Goal: Feedback & Contribution: Contribute content

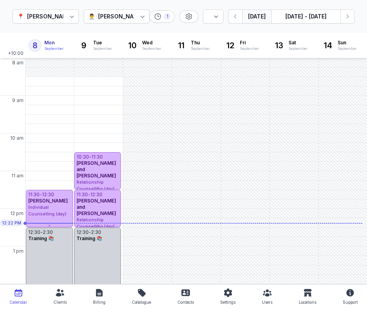
select select "week"
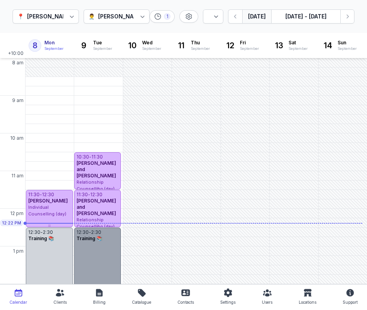
scroll to position [155, 0]
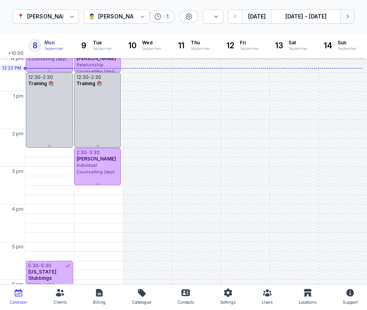
click at [346, 17] on icon "button" at bounding box center [347, 17] width 8 height 8
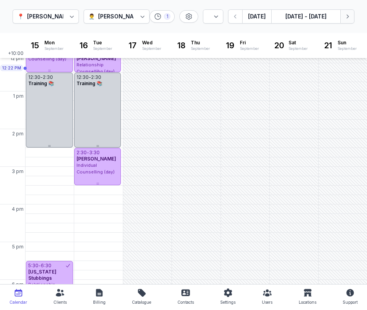
click at [344, 18] on icon "button" at bounding box center [347, 17] width 8 height 8
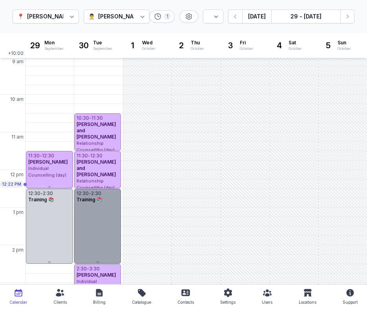
scroll to position [35, 0]
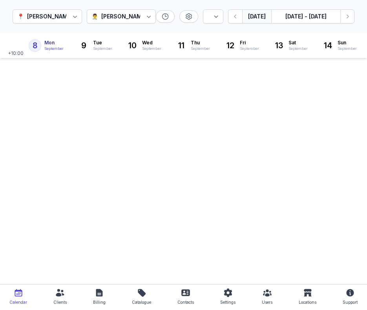
select select "week"
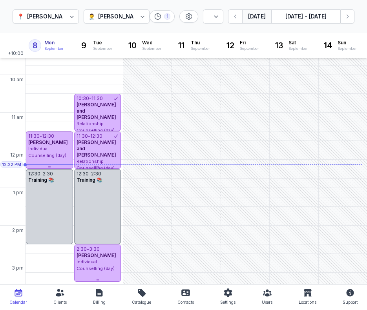
scroll to position [67, 0]
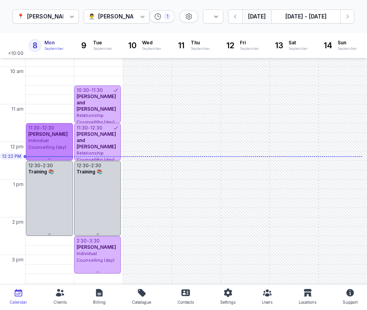
click at [47, 145] on span "Individual Counselling (day)" at bounding box center [47, 144] width 38 height 12
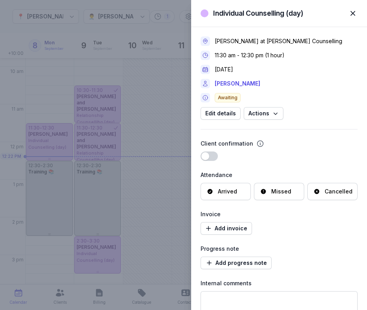
click at [223, 189] on div "Arrived" at bounding box center [227, 191] width 19 height 8
click at [184, 25] on div "Individual Counselling (day) Close panel [PERSON_NAME] at [PERSON_NAME] Counsel…" at bounding box center [183, 155] width 367 height 310
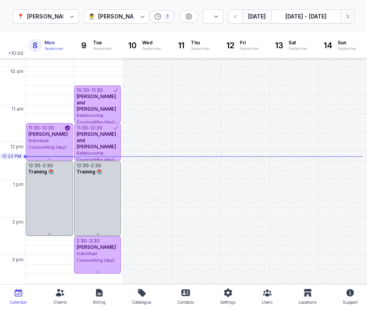
click at [345, 18] on icon "button" at bounding box center [347, 17] width 8 height 8
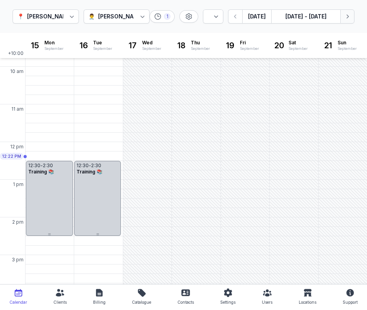
click at [345, 18] on icon "button" at bounding box center [347, 17] width 8 height 8
click at [260, 19] on button "[DATE]" at bounding box center [256, 16] width 29 height 14
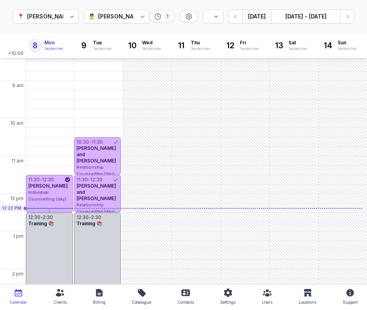
scroll to position [9, 0]
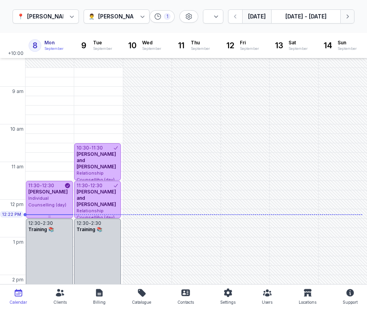
click at [343, 19] on icon "button" at bounding box center [347, 17] width 8 height 8
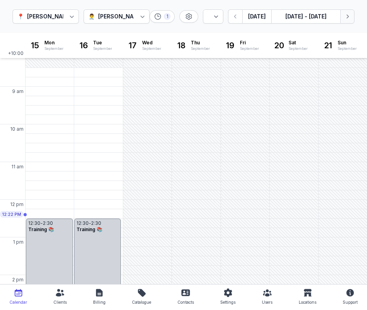
click at [343, 19] on icon "button" at bounding box center [347, 17] width 8 height 8
click at [83, 108] on div "9:30 AM - Tue" at bounding box center [94, 110] width 37 height 8
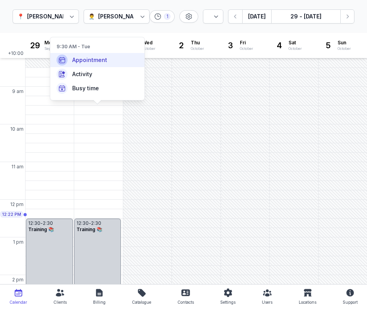
click at [81, 60] on span "Appointment" at bounding box center [89, 60] width 35 height 8
select select
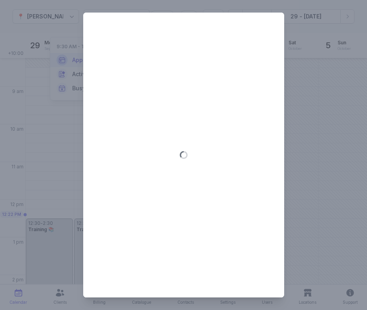
type input "[DATE]"
select select "9:30"
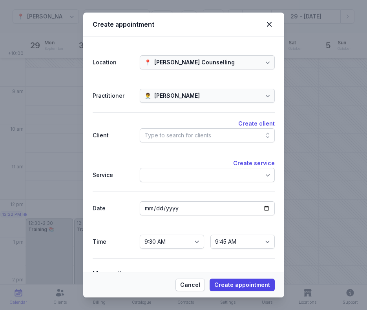
click at [199, 135] on div "Type to search for clients" at bounding box center [177, 135] width 67 height 9
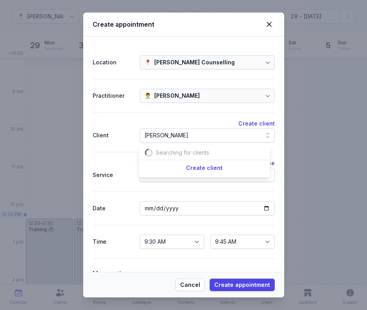
scroll to position [0, 7]
type input "m"
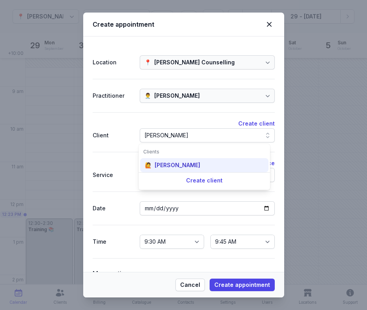
type input "[PERSON_NAME]"
click at [180, 166] on div "[PERSON_NAME]" at bounding box center [177, 165] width 45 height 8
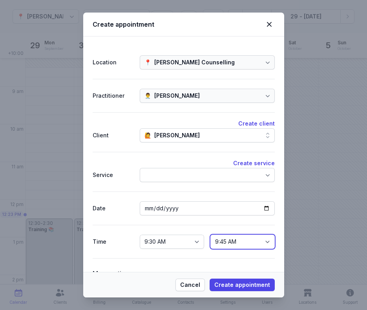
click at [225, 246] on select "9:45 AM 10:00 AM 10:15 AM 10:30 AM 10:45 AM 11:00 AM 11:15 AM 11:30 AM 11:45 AM…" at bounding box center [242, 242] width 64 height 14
select select "10:30"
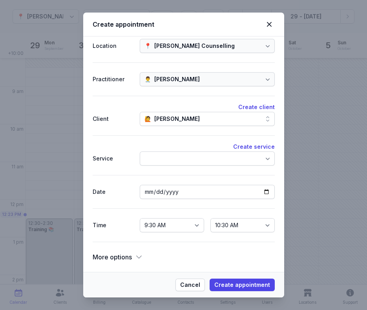
click at [230, 159] on div at bounding box center [207, 158] width 135 height 14
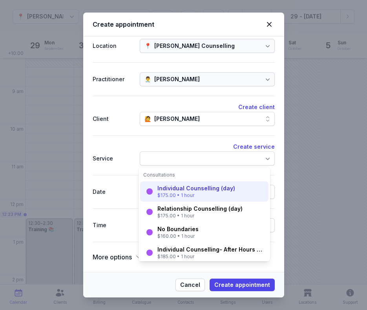
click at [224, 192] on div "Individual Counselling (day)" at bounding box center [196, 188] width 78 height 8
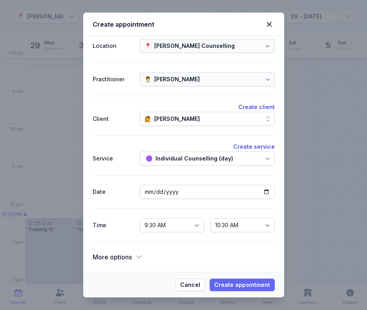
click at [231, 280] on span "Create appointment" at bounding box center [242, 284] width 56 height 9
select select
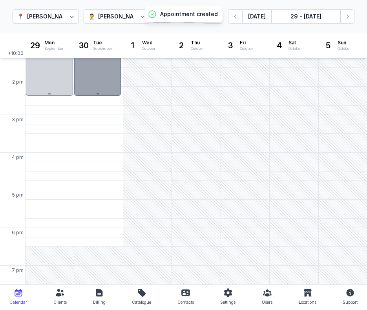
scroll to position [226, 0]
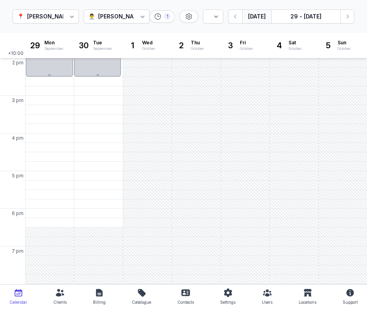
click at [262, 16] on button "[DATE]" at bounding box center [256, 16] width 29 height 14
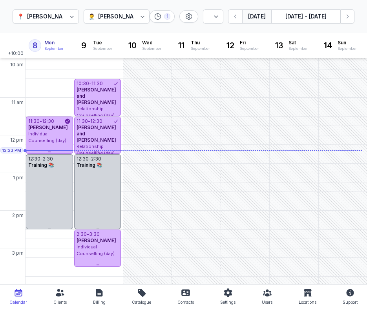
scroll to position [82, 0]
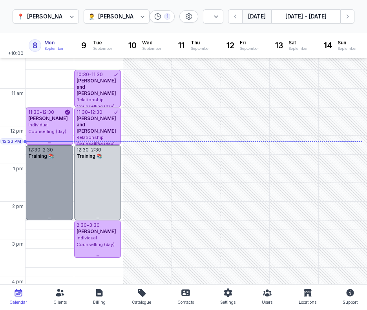
click at [61, 169] on div "12:30 - 2:30 Training 📚" at bounding box center [49, 182] width 47 height 75
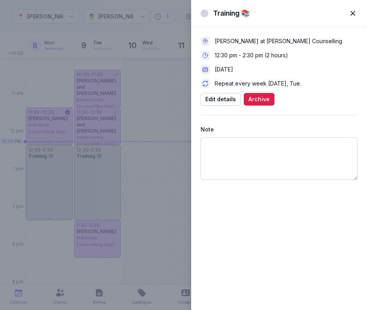
click at [239, 136] on div "Note" at bounding box center [278, 152] width 157 height 55
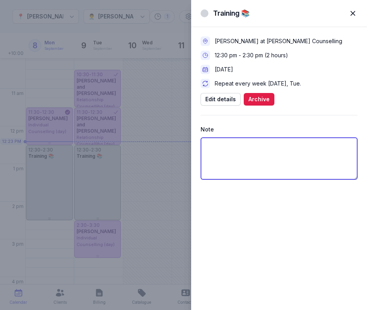
click at [239, 140] on textarea at bounding box center [278, 158] width 157 height 42
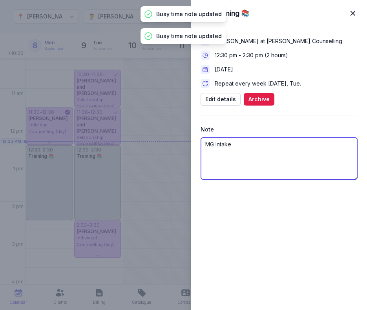
type textarea "MG Intake"
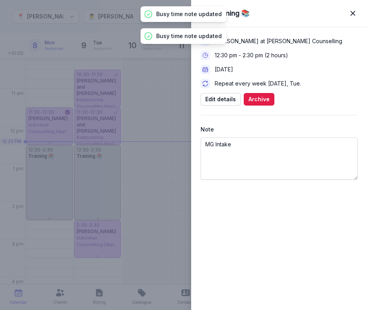
click at [280, 218] on div "[PERSON_NAME] at [PERSON_NAME] Counselling 12:30 pm - 2:30 pm (2 hours) [DATE] …" at bounding box center [279, 168] width 176 height 283
click at [351, 16] on span "button" at bounding box center [352, 13] width 17 height 17
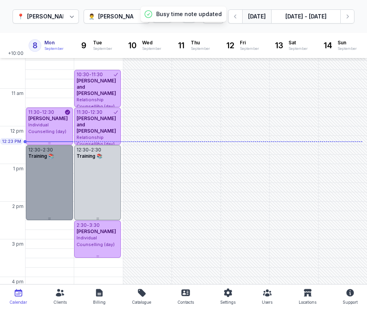
click at [56, 179] on div "12:30 - 2:30 Training 📚" at bounding box center [49, 182] width 47 height 75
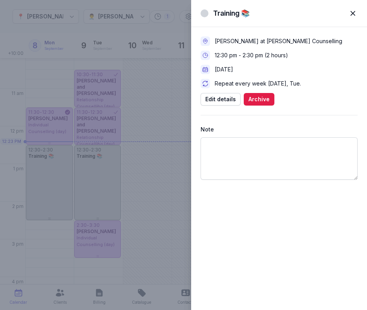
click at [348, 16] on span "button" at bounding box center [352, 13] width 17 height 17
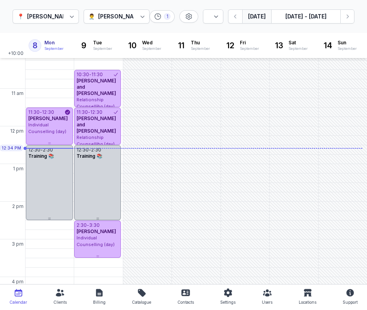
click at [71, 304] on div "Calendar Clients Billing Catalogue More Contacts Settings Users Locations Suppo…" at bounding box center [183, 297] width 354 height 16
click at [60, 300] on div "Clients" at bounding box center [59, 301] width 13 height 9
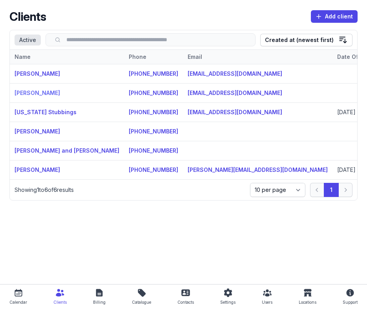
click at [38, 92] on link "[PERSON_NAME]" at bounding box center [37, 92] width 45 height 7
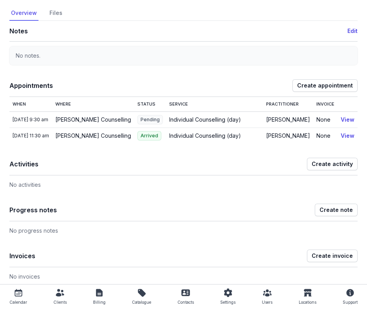
scroll to position [37, 0]
click at [337, 213] on span "Create note" at bounding box center [335, 209] width 33 height 9
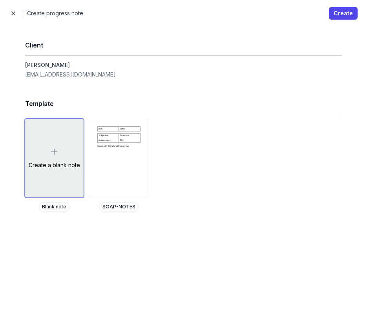
click at [59, 158] on div "Create a blank note" at bounding box center [54, 158] width 58 height 78
click at [60, 154] on div "Create a blank note" at bounding box center [54, 158] width 58 height 78
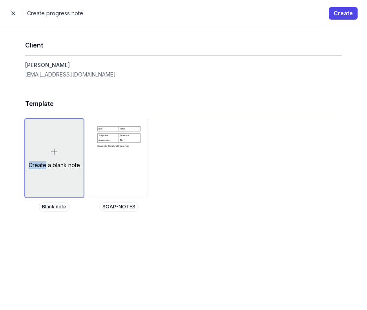
click at [60, 154] on div "Create a blank note" at bounding box center [54, 158] width 58 height 78
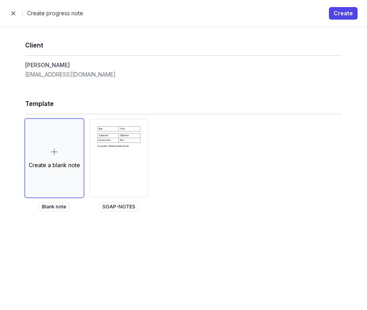
click at [338, 20] on div "Close panel Create progress note Create" at bounding box center [183, 13] width 367 height 27
click at [338, 15] on span "Create" at bounding box center [342, 13] width 19 height 9
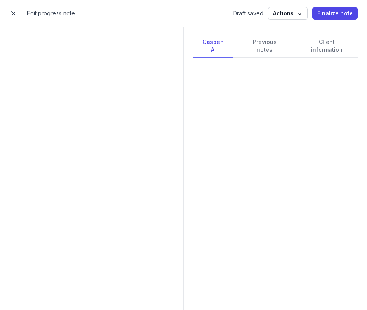
select select
select select "***"
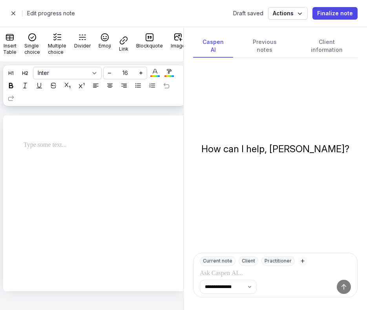
select select
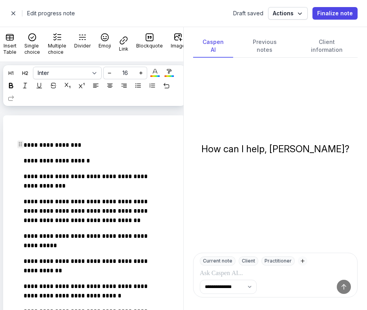
click at [83, 143] on p "**********" at bounding box center [87, 144] width 127 height 9
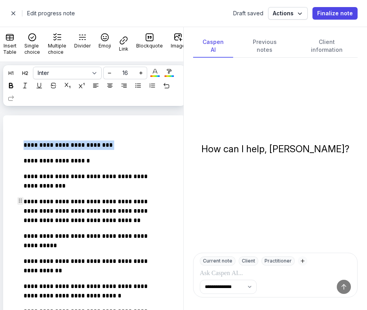
click at [29, 144] on p "**********" at bounding box center [87, 144] width 127 height 9
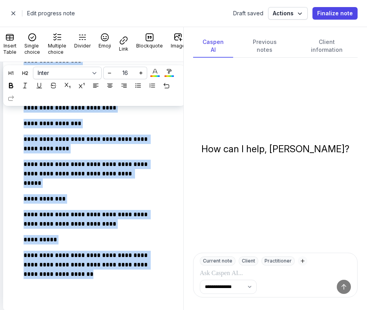
scroll to position [1390, 0]
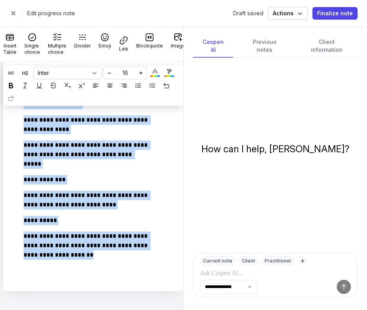
drag, startPoint x: 24, startPoint y: 146, endPoint x: 263, endPoint y: 307, distance: 288.4
click at [263, 307] on div "**********" at bounding box center [183, 168] width 367 height 283
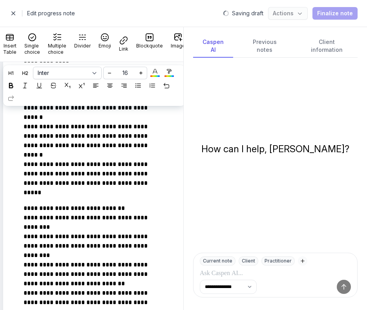
scroll to position [0, 0]
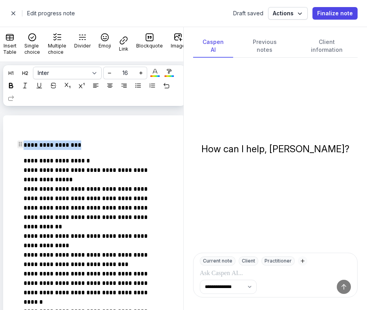
drag, startPoint x: 84, startPoint y: 143, endPoint x: 20, endPoint y: 143, distance: 64.3
click at [14, 87] on icon at bounding box center [10, 85] width 5 height 5
click at [98, 149] on p "**********" at bounding box center [87, 144] width 127 height 9
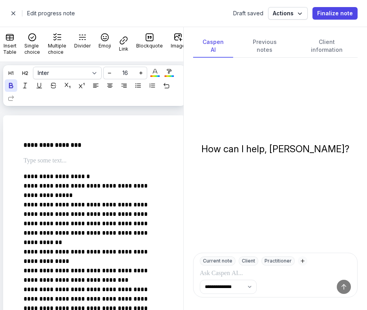
click at [14, 83] on icon at bounding box center [10, 85] width 5 height 5
click at [63, 159] on p at bounding box center [92, 160] width 136 height 9
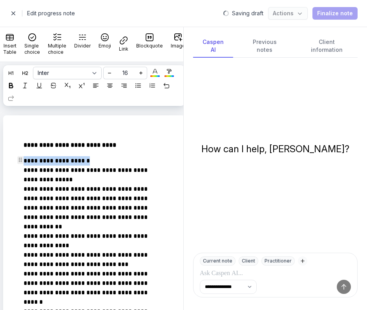
drag, startPoint x: 95, startPoint y: 164, endPoint x: 21, endPoint y: 162, distance: 74.1
click at [14, 87] on icon at bounding box center [10, 85] width 5 height 5
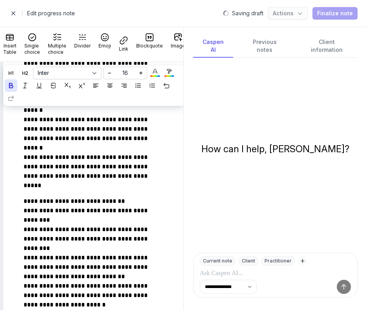
scroll to position [193, 0]
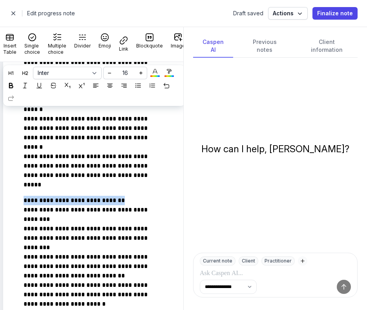
drag, startPoint x: 131, startPoint y: 200, endPoint x: 5, endPoint y: 191, distance: 127.0
click at [14, 86] on icon at bounding box center [10, 85] width 5 height 5
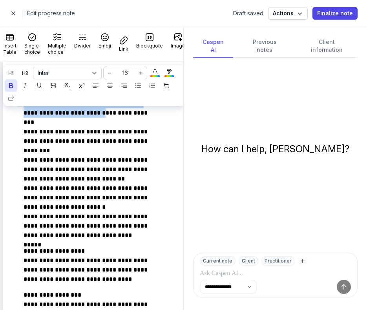
scroll to position [306, 0]
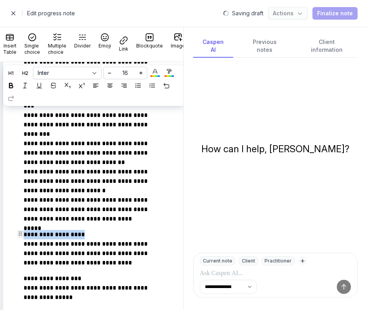
drag, startPoint x: 87, startPoint y: 238, endPoint x: 10, endPoint y: 236, distance: 77.3
click at [14, 84] on icon at bounding box center [10, 85] width 5 height 5
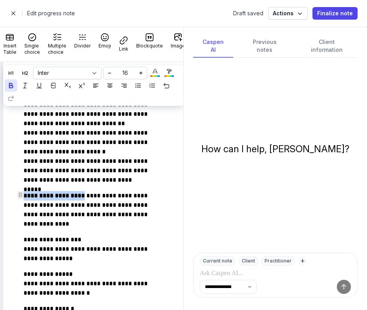
scroll to position [344, 0]
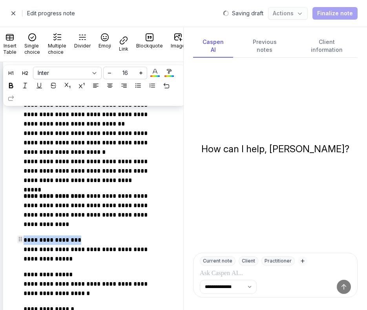
drag, startPoint x: 80, startPoint y: 241, endPoint x: 14, endPoint y: 240, distance: 66.3
click at [14, 85] on icon at bounding box center [10, 85] width 5 height 5
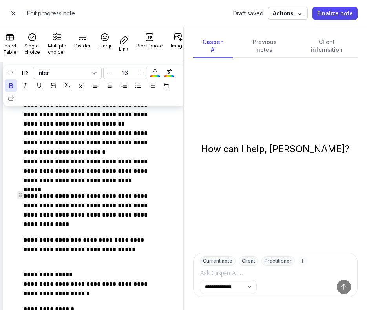
scroll to position [393, 0]
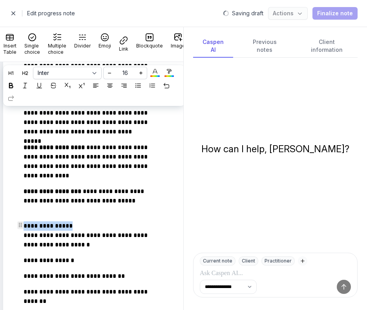
drag, startPoint x: 74, startPoint y: 227, endPoint x: 7, endPoint y: 225, distance: 66.3
click at [14, 86] on icon at bounding box center [10, 85] width 5 height 5
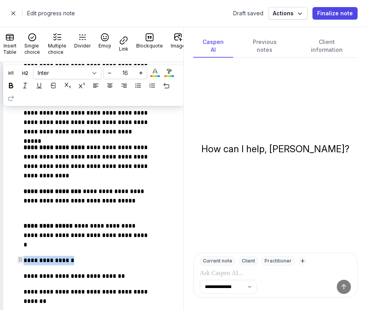
drag, startPoint x: 75, startPoint y: 262, endPoint x: 15, endPoint y: 265, distance: 60.0
click at [14, 85] on icon at bounding box center [10, 85] width 5 height 5
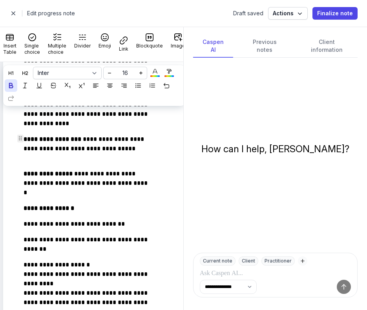
scroll to position [445, 0]
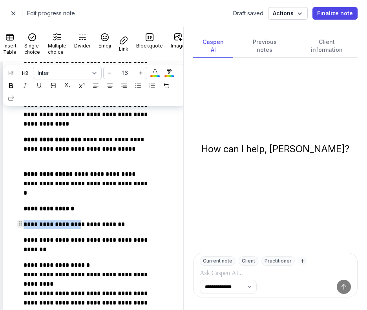
drag, startPoint x: 72, startPoint y: 224, endPoint x: 21, endPoint y: 224, distance: 51.0
click at [16, 81] on div at bounding box center [10, 85] width 9 height 9
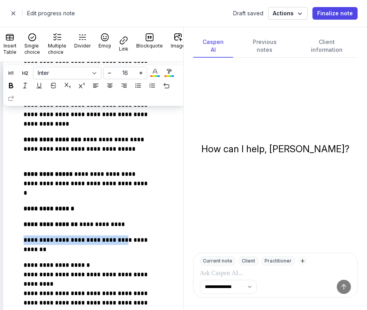
drag, startPoint x: 122, startPoint y: 241, endPoint x: 5, endPoint y: 235, distance: 116.7
click at [14, 87] on icon at bounding box center [10, 85] width 5 height 5
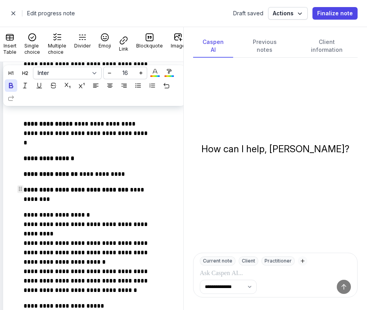
scroll to position [498, 0]
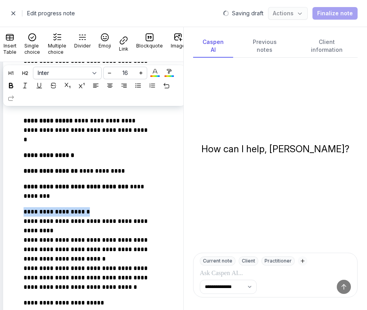
drag, startPoint x: 83, startPoint y: 213, endPoint x: -1, endPoint y: 212, distance: 84.3
click at [0, 212] on html "**********" at bounding box center [183, 155] width 367 height 310
click at [14, 87] on icon at bounding box center [10, 85] width 5 height 5
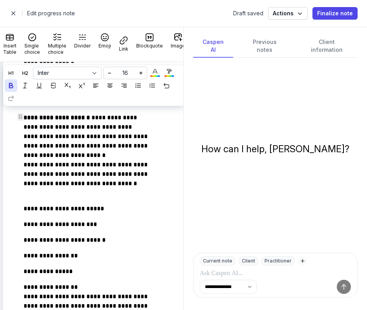
scroll to position [590, 0]
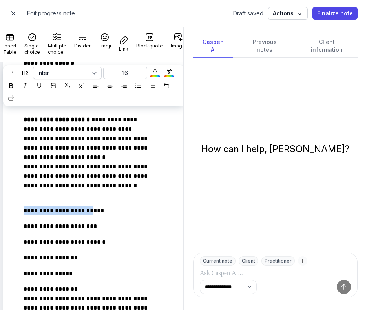
drag, startPoint x: 92, startPoint y: 210, endPoint x: -2, endPoint y: 209, distance: 93.7
click at [0, 209] on html "**********" at bounding box center [183, 155] width 367 height 310
click at [16, 89] on div at bounding box center [10, 85] width 9 height 9
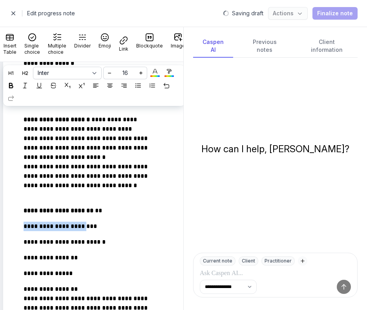
drag, startPoint x: 82, startPoint y: 226, endPoint x: -2, endPoint y: 226, distance: 83.5
click at [0, 226] on html "**********" at bounding box center [183, 155] width 367 height 310
click at [16, 89] on div at bounding box center [10, 85] width 9 height 9
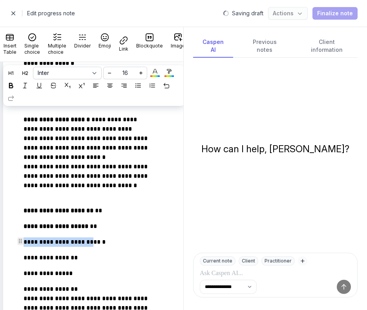
drag, startPoint x: 90, startPoint y: 243, endPoint x: -2, endPoint y: 244, distance: 92.2
click at [0, 244] on html "**********" at bounding box center [183, 155] width 367 height 310
click at [16, 84] on div at bounding box center [10, 85] width 9 height 9
drag, startPoint x: 69, startPoint y: 258, endPoint x: 6, endPoint y: 257, distance: 63.2
click at [6, 257] on div "**********" at bounding box center [94, 202] width 182 height 1355
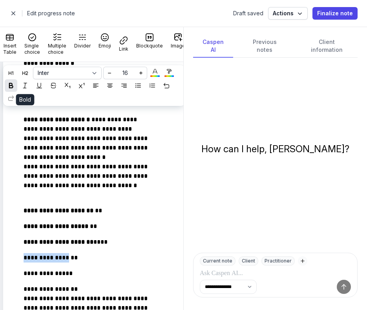
click at [14, 84] on icon at bounding box center [10, 85] width 5 height 5
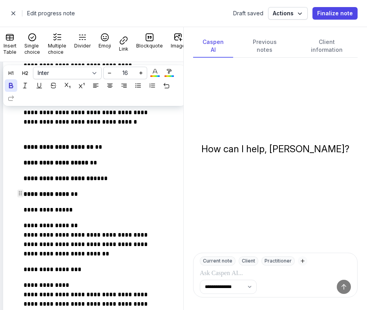
scroll to position [656, 0]
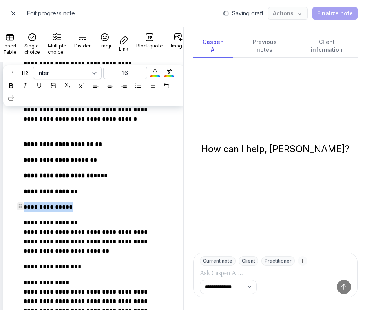
drag, startPoint x: 76, startPoint y: 206, endPoint x: 15, endPoint y: 205, distance: 61.6
click at [15, 205] on div "**********" at bounding box center [88, 137] width 155 height 1318
click at [14, 85] on icon at bounding box center [10, 85] width 5 height 5
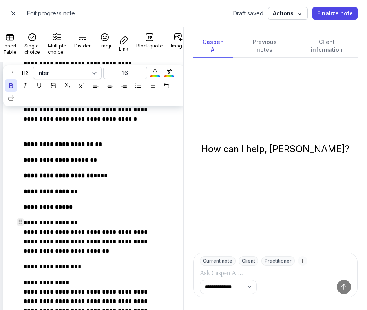
click at [87, 212] on div "**********" at bounding box center [88, 137] width 155 height 1318
click at [16, 84] on div at bounding box center [10, 85] width 9 height 9
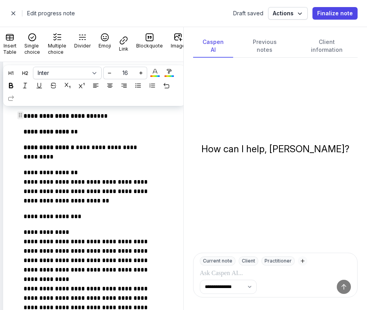
scroll to position [718, 0]
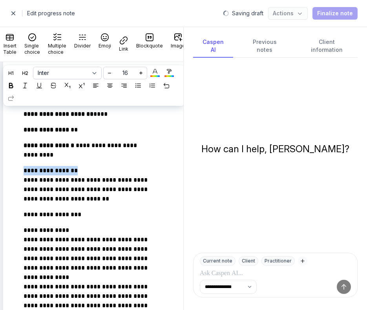
drag, startPoint x: 86, startPoint y: 171, endPoint x: 9, endPoint y: 171, distance: 77.3
click at [9, 171] on div "**********" at bounding box center [94, 79] width 182 height 1365
click at [14, 84] on icon at bounding box center [10, 85] width 5 height 5
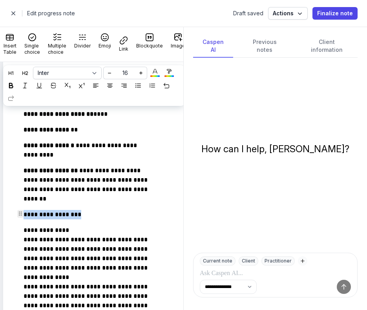
drag, startPoint x: 84, startPoint y: 215, endPoint x: 15, endPoint y: 213, distance: 69.0
click at [15, 213] on div "**********" at bounding box center [88, 79] width 155 height 1327
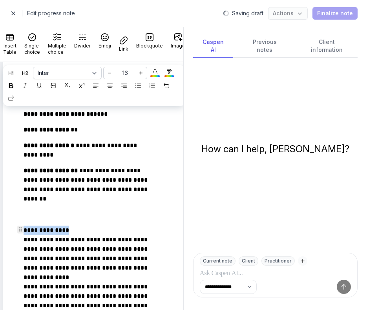
drag, startPoint x: 73, startPoint y: 232, endPoint x: 9, endPoint y: 229, distance: 64.7
click at [9, 229] on div "**********" at bounding box center [94, 79] width 182 height 1365
click at [14, 85] on icon at bounding box center [10, 85] width 5 height 5
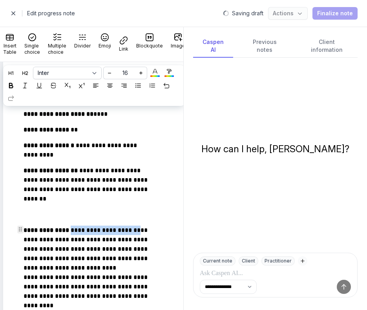
drag, startPoint x: 90, startPoint y: 240, endPoint x: 23, endPoint y: 238, distance: 67.5
click at [23, 238] on div "**********" at bounding box center [88, 79] width 155 height 1327
click at [14, 84] on icon at bounding box center [10, 85] width 5 height 5
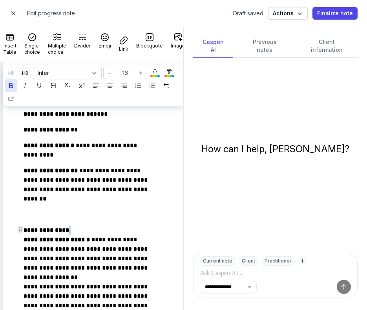
scroll to position [769, 0]
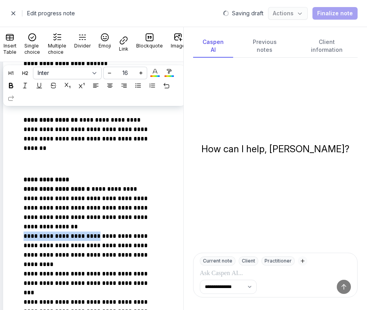
drag, startPoint x: 93, startPoint y: 236, endPoint x: 7, endPoint y: 236, distance: 86.3
click at [7, 236] on div "**********" at bounding box center [94, 29] width 182 height 1365
click at [14, 87] on icon at bounding box center [10, 85] width 5 height 5
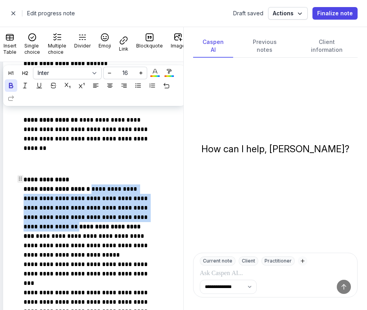
scroll to position [821, 0]
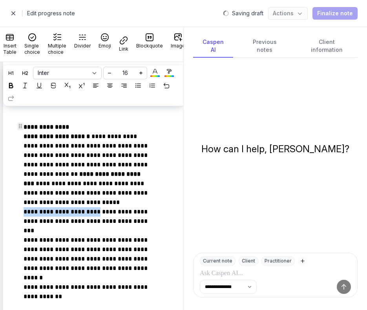
drag, startPoint x: 91, startPoint y: 222, endPoint x: -2, endPoint y: 222, distance: 92.9
click at [0, 222] on html "**********" at bounding box center [183, 155] width 367 height 310
click at [16, 87] on div at bounding box center [10, 85] width 9 height 9
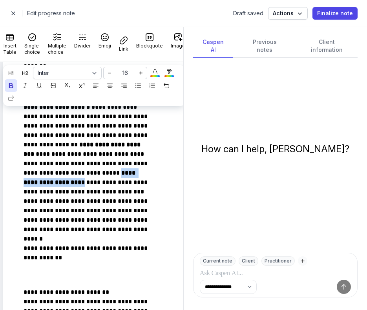
scroll to position [856, 0]
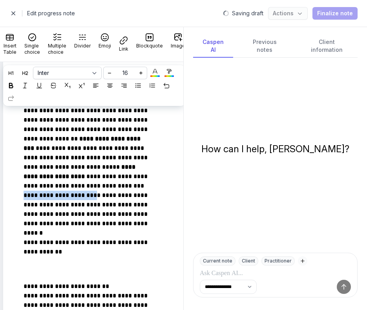
drag, startPoint x: 91, startPoint y: 215, endPoint x: 11, endPoint y: 217, distance: 80.0
click at [14, 85] on icon at bounding box center [10, 85] width 5 height 5
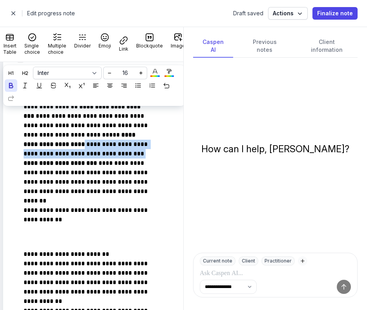
scroll to position [906, 0]
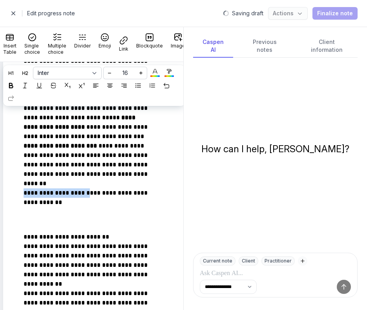
drag, startPoint x: 84, startPoint y: 212, endPoint x: -2, endPoint y: 213, distance: 85.5
click at [0, 213] on html "**********" at bounding box center [183, 155] width 367 height 310
click at [16, 89] on div at bounding box center [10, 85] width 9 height 9
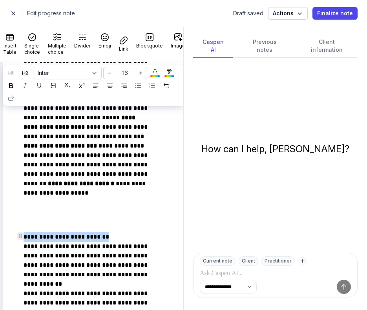
drag, startPoint x: 112, startPoint y: 236, endPoint x: 26, endPoint y: 237, distance: 85.9
click at [25, 237] on p "**********" at bounding box center [87, 302] width 127 height 141
click at [16, 86] on div at bounding box center [10, 85] width 9 height 9
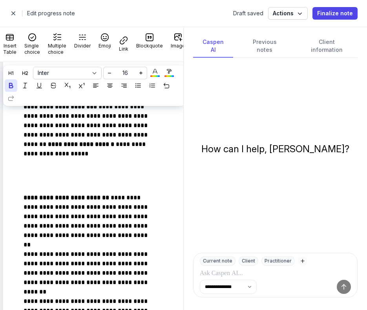
scroll to position [956, 0]
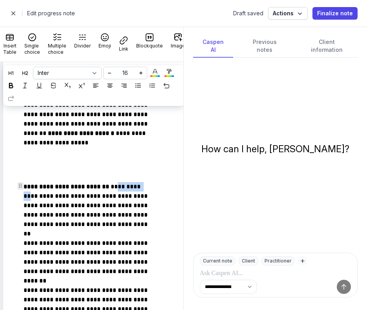
drag, startPoint x: 58, startPoint y: 195, endPoint x: 29, endPoint y: 196, distance: 29.0
click at [29, 196] on p "**********" at bounding box center [87, 252] width 127 height 141
click at [16, 88] on div at bounding box center [10, 85] width 9 height 9
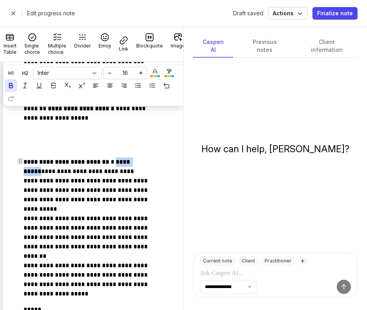
scroll to position [981, 0]
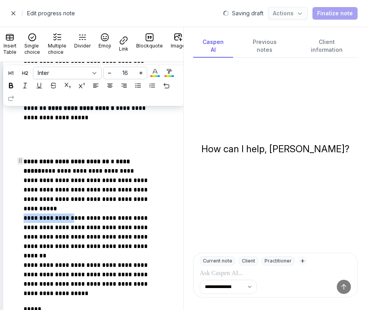
drag, startPoint x: 71, startPoint y: 218, endPoint x: 12, endPoint y: 218, distance: 58.8
click at [14, 85] on icon at bounding box center [10, 85] width 5 height 5
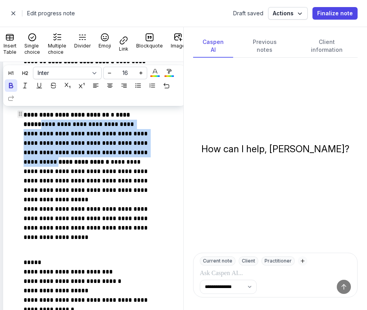
scroll to position [1028, 0]
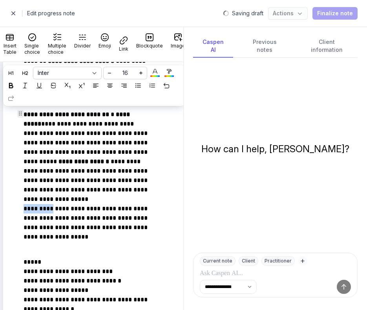
drag, startPoint x: 49, startPoint y: 218, endPoint x: 19, endPoint y: 220, distance: 29.5
click at [14, 86] on icon at bounding box center [10, 85] width 5 height 5
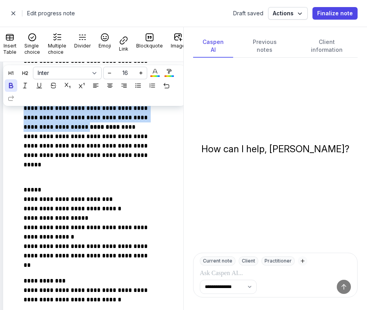
scroll to position [1105, 0]
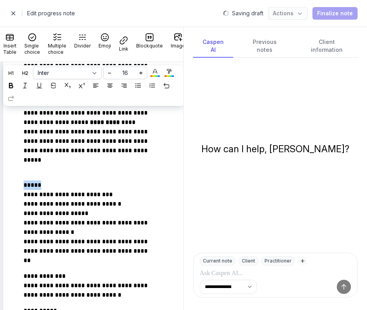
drag, startPoint x: 39, startPoint y: 184, endPoint x: -2, endPoint y: 185, distance: 40.8
click at [0, 185] on html "**********" at bounding box center [183, 155] width 367 height 310
click at [16, 89] on div at bounding box center [10, 85] width 9 height 9
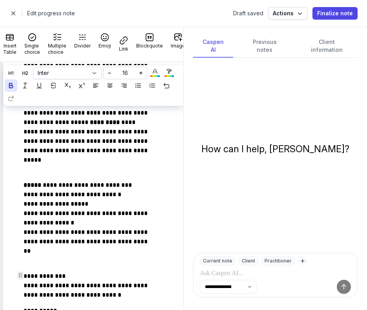
scroll to position [1146, 0]
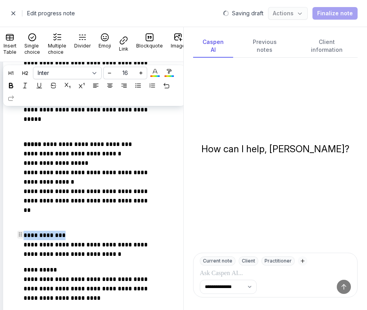
drag, startPoint x: 63, startPoint y: 236, endPoint x: 11, endPoint y: 236, distance: 52.2
click at [14, 84] on icon at bounding box center [10, 85] width 5 height 5
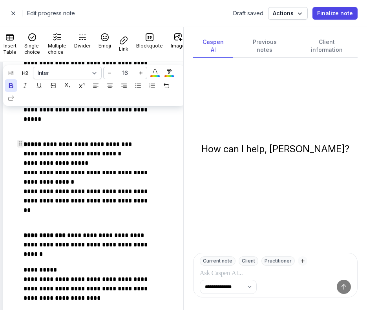
scroll to position [1189, 0]
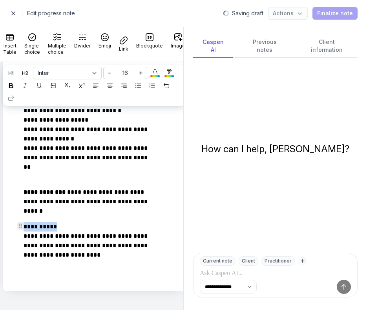
drag, startPoint x: 61, startPoint y: 228, endPoint x: 16, endPoint y: 228, distance: 44.3
click at [14, 87] on icon at bounding box center [10, 85] width 5 height 5
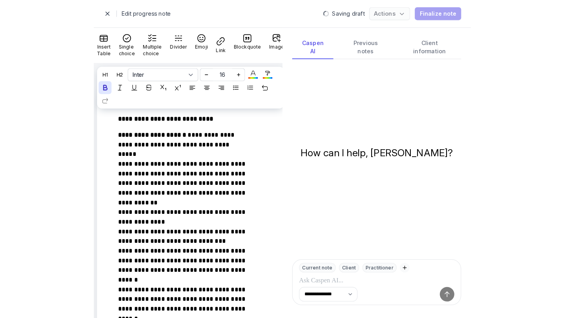
scroll to position [0, 0]
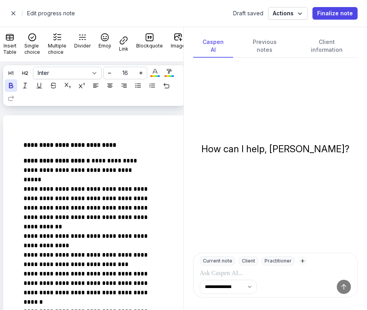
select select
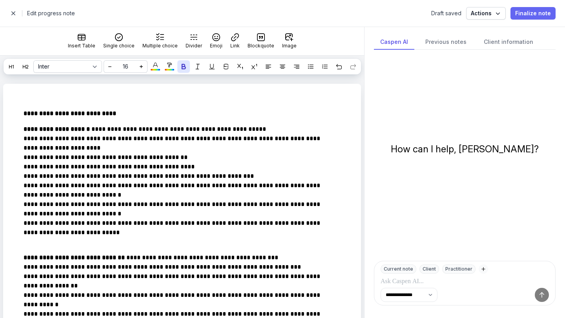
click at [366, 13] on span "Finalize note" at bounding box center [533, 13] width 36 height 9
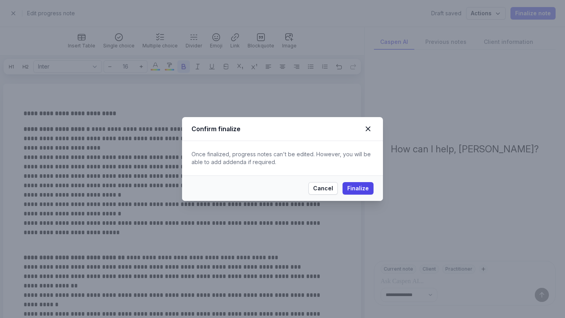
click at [366, 131] on icon at bounding box center [367, 128] width 9 height 9
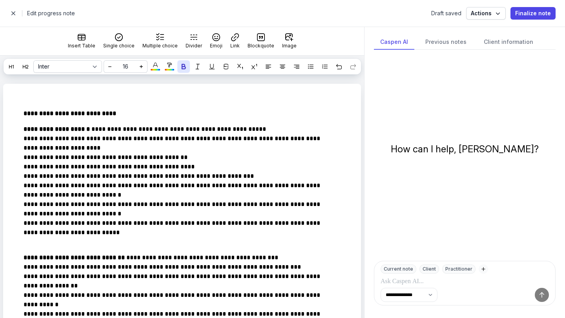
drag, startPoint x: 530, startPoint y: 13, endPoint x: 11, endPoint y: 14, distance: 518.8
click at [11, 14] on span "button" at bounding box center [13, 13] width 16 height 16
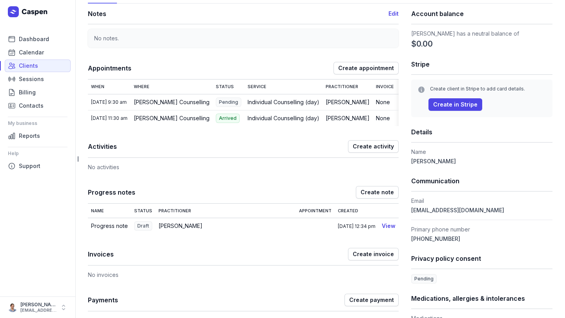
scroll to position [55, 0]
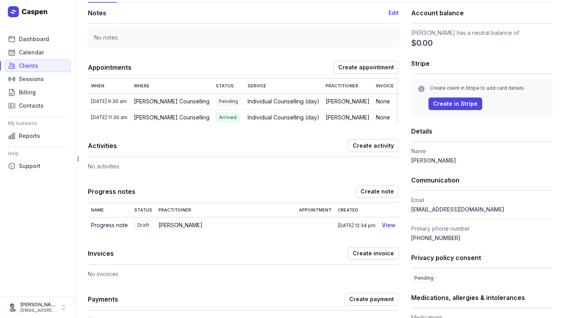
click at [115, 229] on td "Progress note" at bounding box center [109, 226] width 43 height 16
drag, startPoint x: 11, startPoint y: 14, endPoint x: 383, endPoint y: 233, distance: 431.4
click at [366, 229] on link "View" at bounding box center [389, 225] width 14 height 7
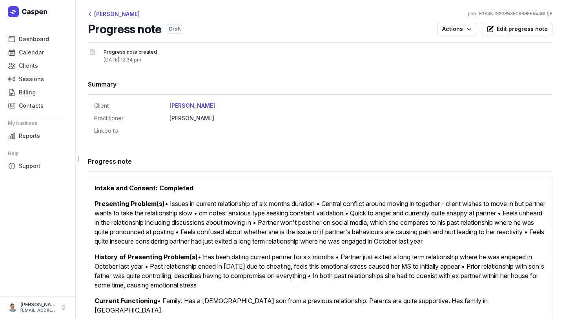
click at [118, 29] on h2 "Progress note" at bounding box center [124, 29] width 73 height 14
click at [366, 29] on span "Edit progress note" at bounding box center [521, 28] width 51 height 9
select select
select select "***"
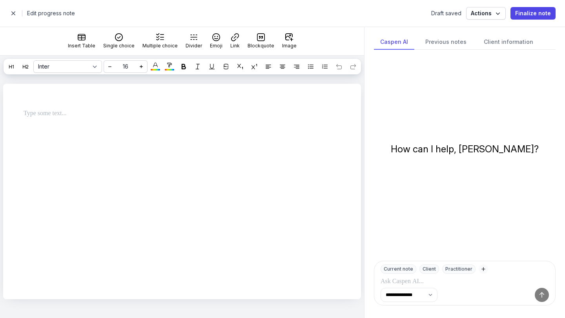
click at [55, 13] on h2 "Edit progress note" at bounding box center [226, 13] width 399 height 9
click at [9, 14] on span "button" at bounding box center [13, 13] width 16 height 16
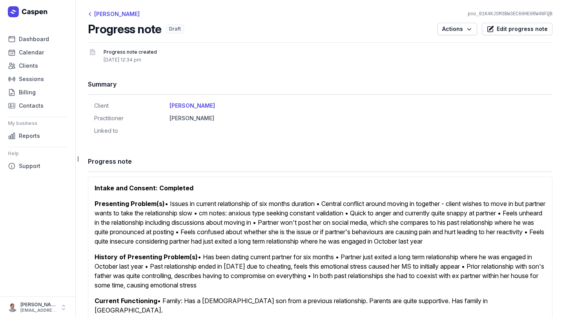
click at [27, 65] on span "Clients" at bounding box center [28, 65] width 19 height 9
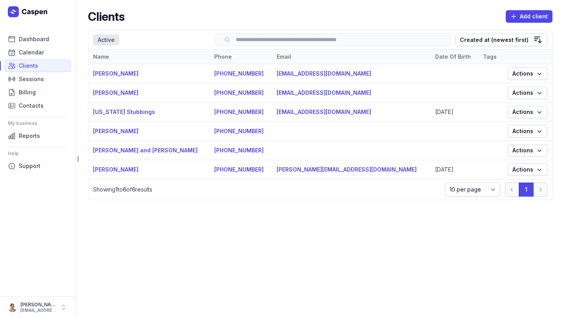
click at [118, 93] on link "[PERSON_NAME]" at bounding box center [115, 92] width 45 height 7
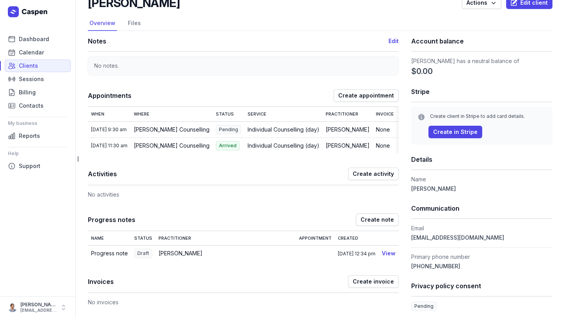
scroll to position [93, 0]
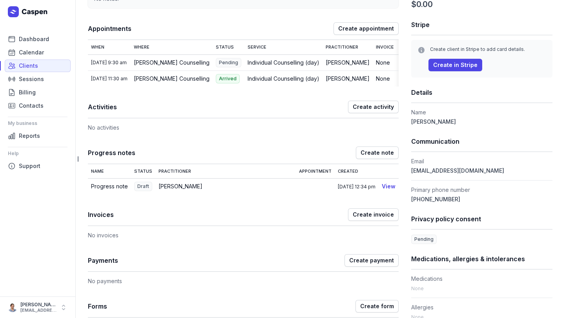
click at [104, 192] on td "Progress note" at bounding box center [109, 187] width 43 height 16
click at [366, 190] on link "View" at bounding box center [389, 186] width 14 height 7
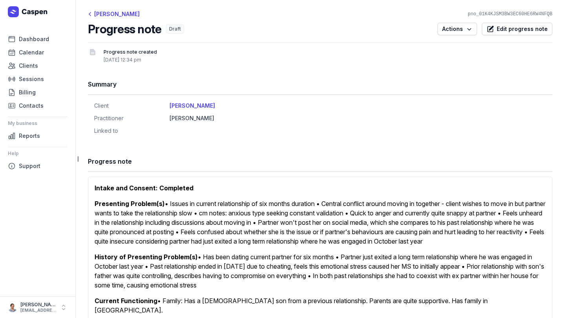
click at [113, 159] on h1 "Progress note" at bounding box center [320, 161] width 464 height 11
click at [123, 162] on h1 "Progress note" at bounding box center [320, 161] width 464 height 11
click at [366, 28] on span "Actions" at bounding box center [457, 28] width 30 height 9
click at [366, 44] on link "Edit note" at bounding box center [433, 45] width 88 height 11
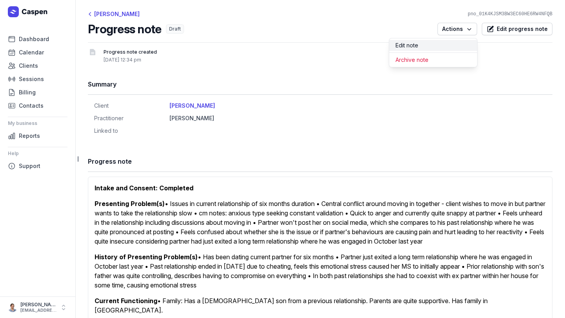
select select
select select "***"
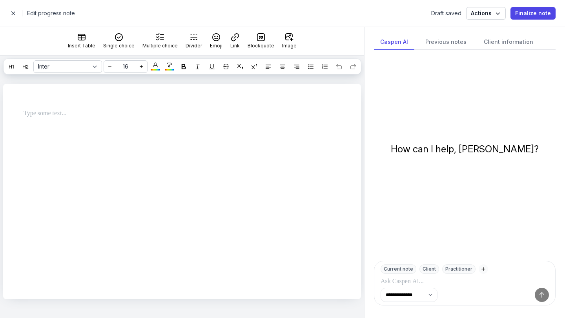
click at [366, 14] on div "Draft saved" at bounding box center [446, 13] width 30 height 8
click at [64, 14] on h2 "Edit progress note" at bounding box center [226, 13] width 399 height 9
click at [16, 14] on span "button" at bounding box center [13, 13] width 16 height 16
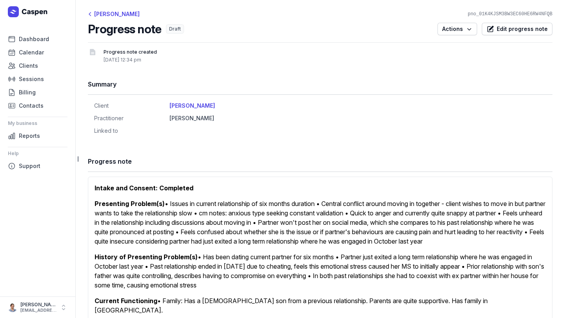
click at [125, 55] on div "Progress note created" at bounding box center [328, 52] width 449 height 8
click at [171, 31] on span "Draft" at bounding box center [175, 28] width 18 height 9
click at [366, 29] on span "Edit progress note" at bounding box center [521, 28] width 51 height 9
select select
select select "***"
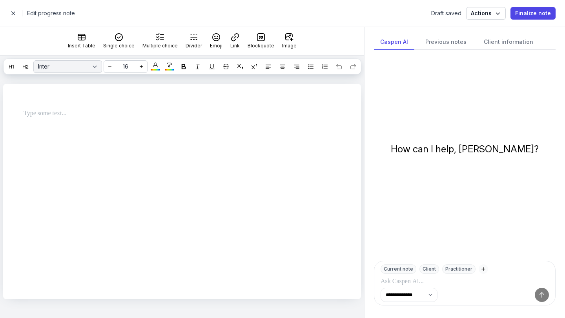
select select
click at [366, 14] on span "Actions" at bounding box center [486, 13] width 30 height 9
click at [366, 28] on div "View templates" at bounding box center [458, 30] width 69 height 8
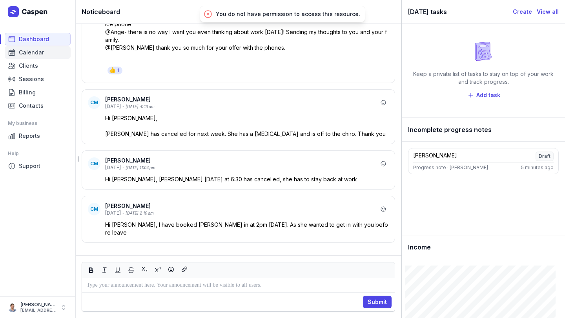
click at [26, 56] on span "Calendar" at bounding box center [31, 52] width 25 height 9
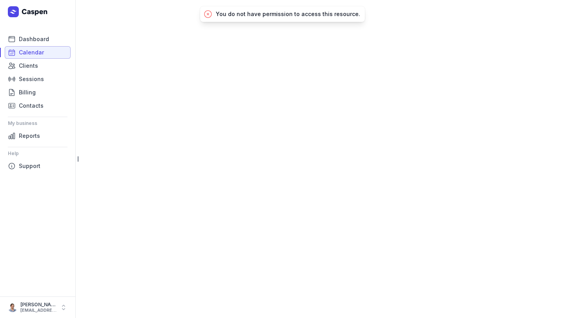
select select "week"
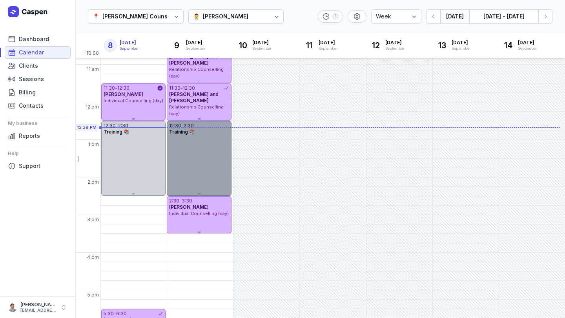
scroll to position [105, 0]
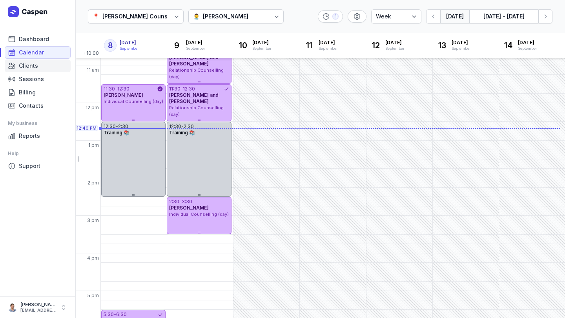
click at [29, 67] on span "Clients" at bounding box center [28, 65] width 19 height 9
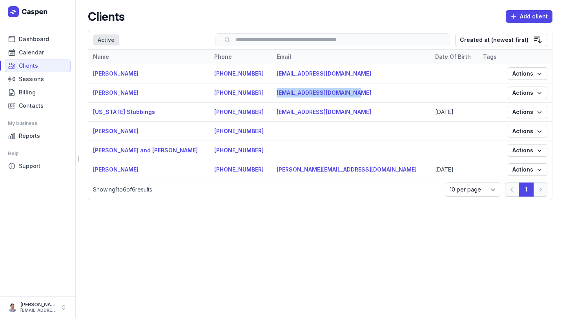
drag, startPoint x: 375, startPoint y: 94, endPoint x: 290, endPoint y: 98, distance: 85.6
click at [290, 98] on td "[EMAIL_ADDRESS][DOMAIN_NAME]" at bounding box center [351, 93] width 158 height 19
copy link "[EMAIL_ADDRESS][DOMAIN_NAME]"
